Goal: Browse casually: Explore the website without a specific task or goal

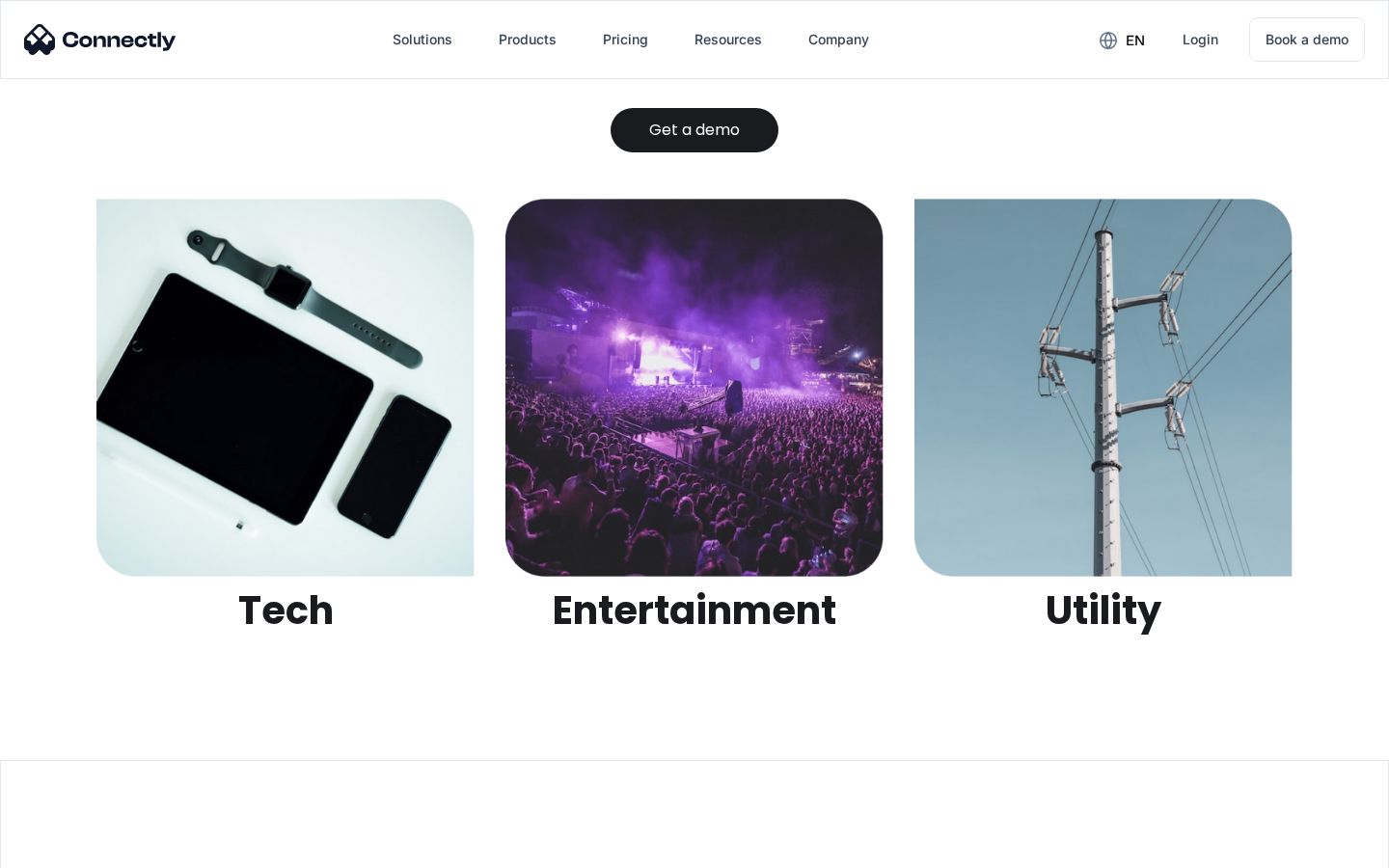
scroll to position [6082, 0]
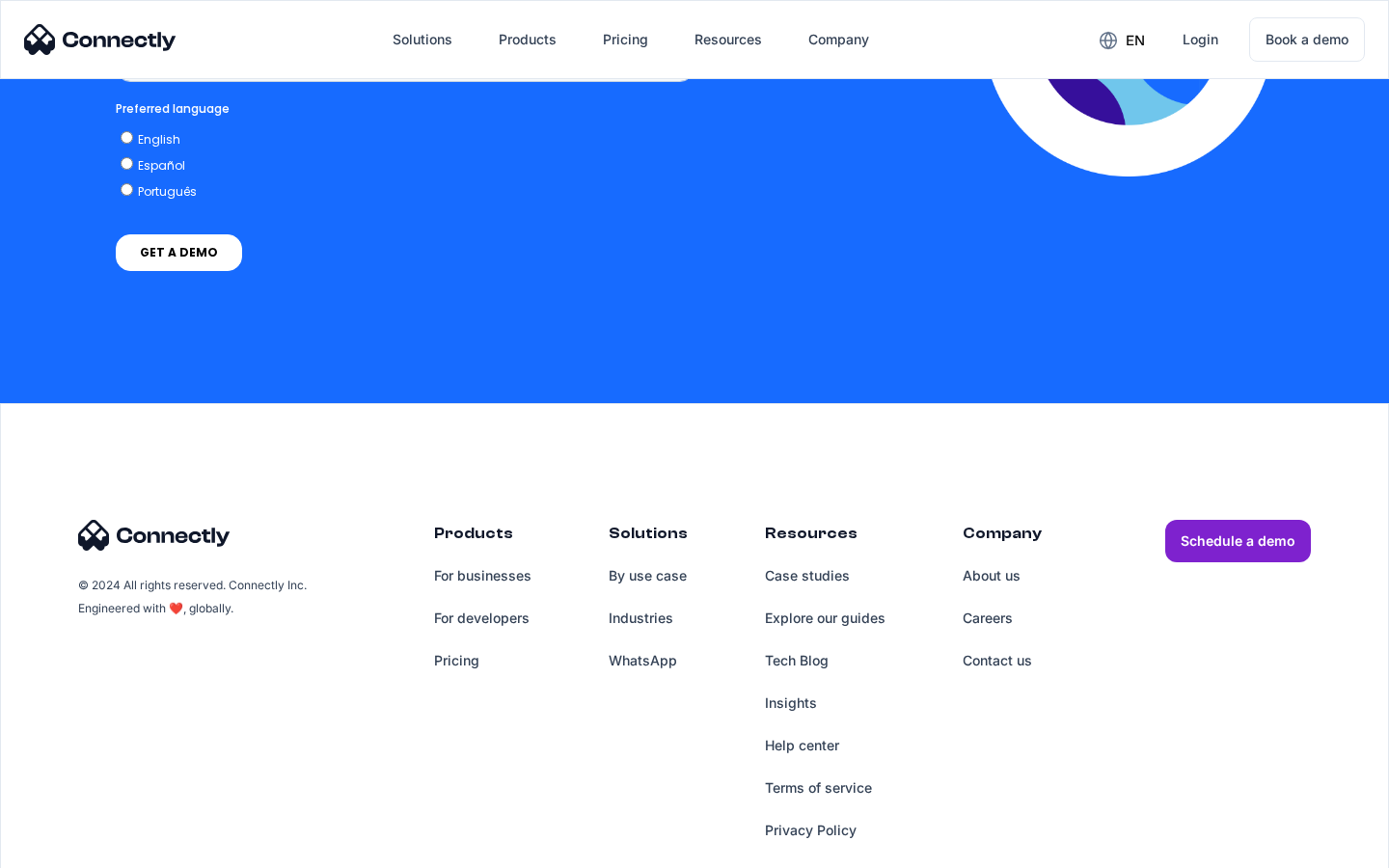
scroll to position [4236, 0]
